Goal: Information Seeking & Learning: Learn about a topic

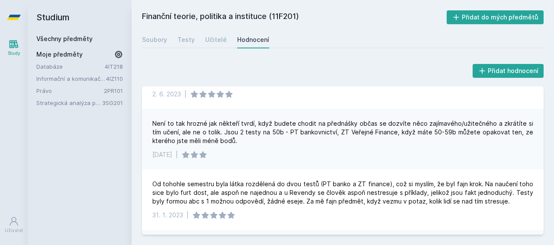
scroll to position [168, 0]
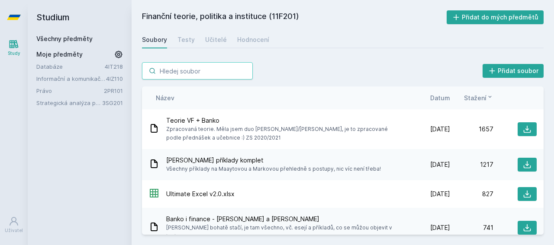
click at [162, 66] on input "search" at bounding box center [197, 70] width 111 height 17
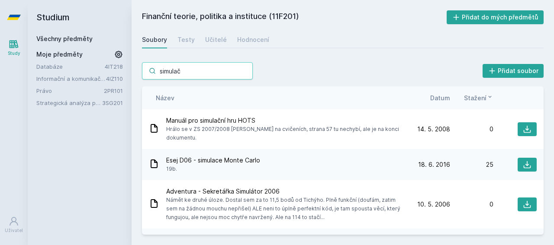
type input "simulačn"
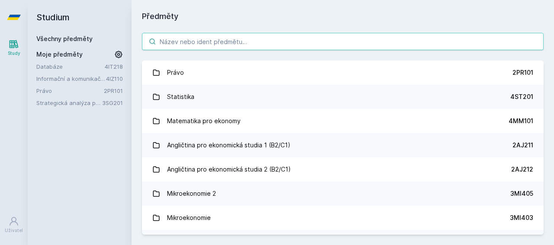
click at [183, 41] on input "search" at bounding box center [343, 41] width 402 height 17
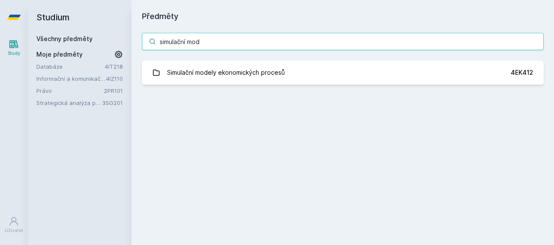
type input "simulační mod"
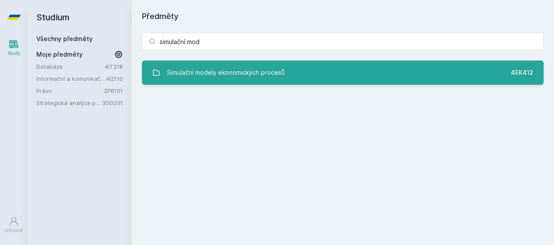
click at [236, 70] on div "Simulační modely ekonomických procesů" at bounding box center [226, 72] width 118 height 17
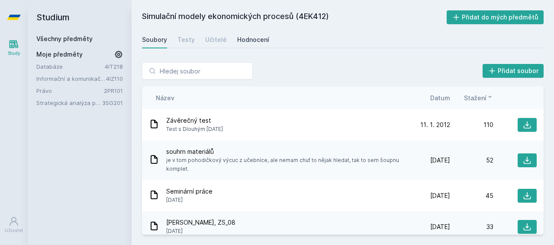
click at [247, 38] on div "Hodnocení" at bounding box center [253, 39] width 32 height 9
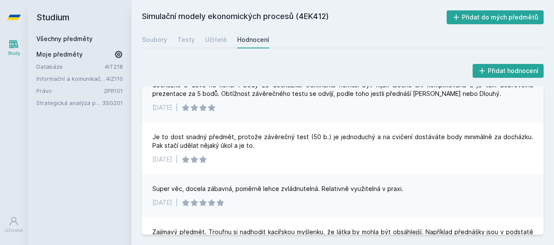
scroll to position [77, 0]
